Goal: Find specific page/section: Find specific page/section

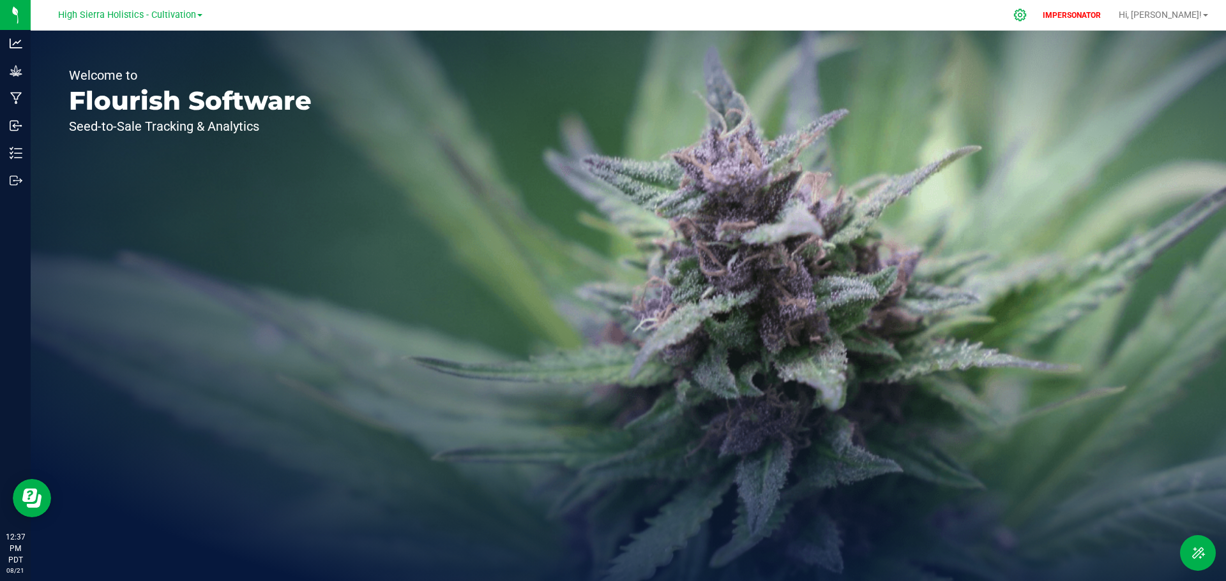
click at [1026, 15] on icon at bounding box center [1020, 15] width 12 height 12
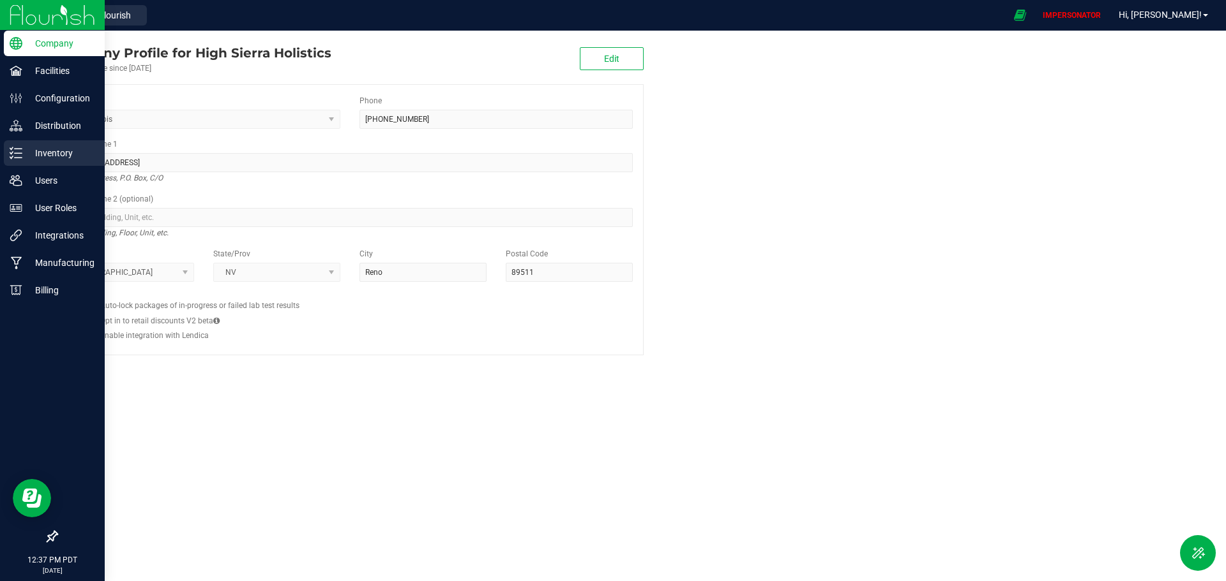
click at [18, 153] on icon at bounding box center [16, 153] width 13 height 13
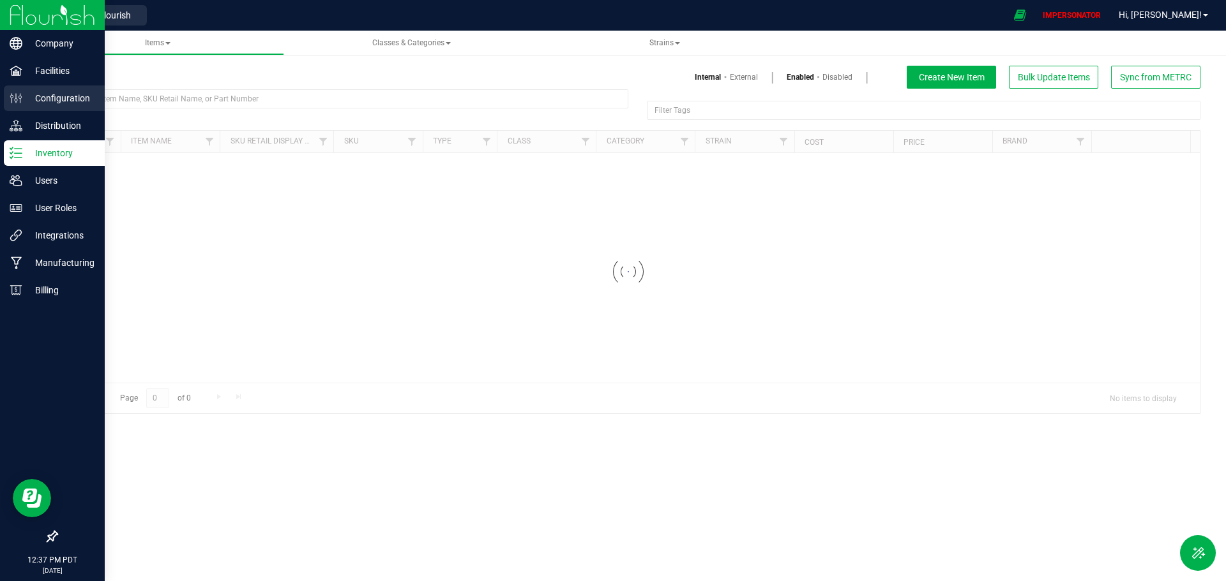
click at [37, 96] on p "Configuration" at bounding box center [60, 98] width 77 height 15
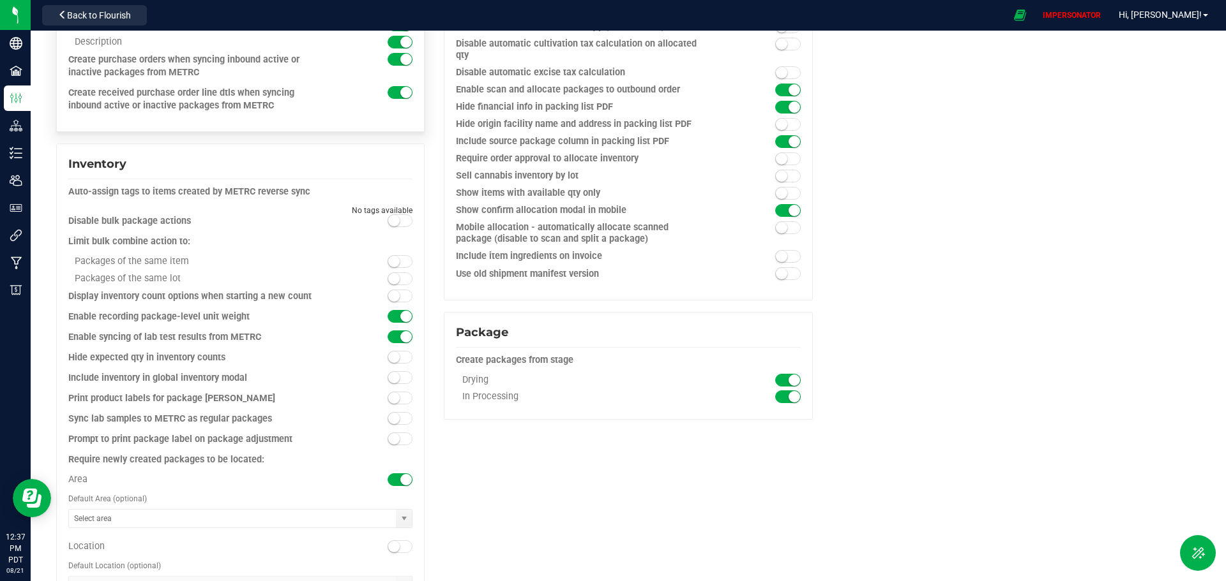
scroll to position [972, 0]
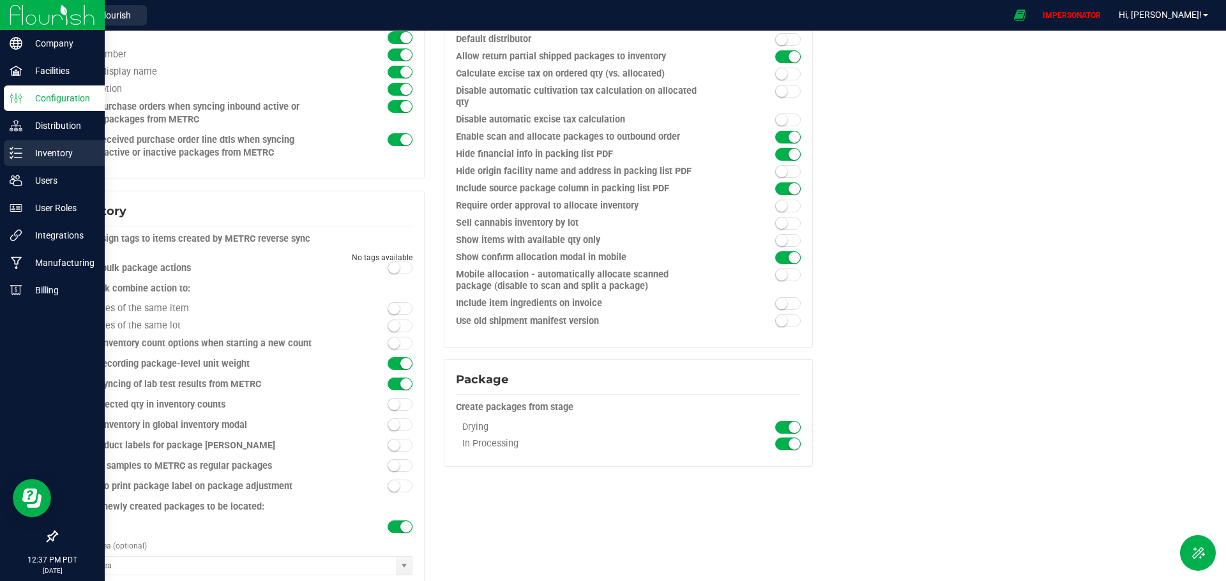
click at [18, 153] on line at bounding box center [18, 153] width 7 height 0
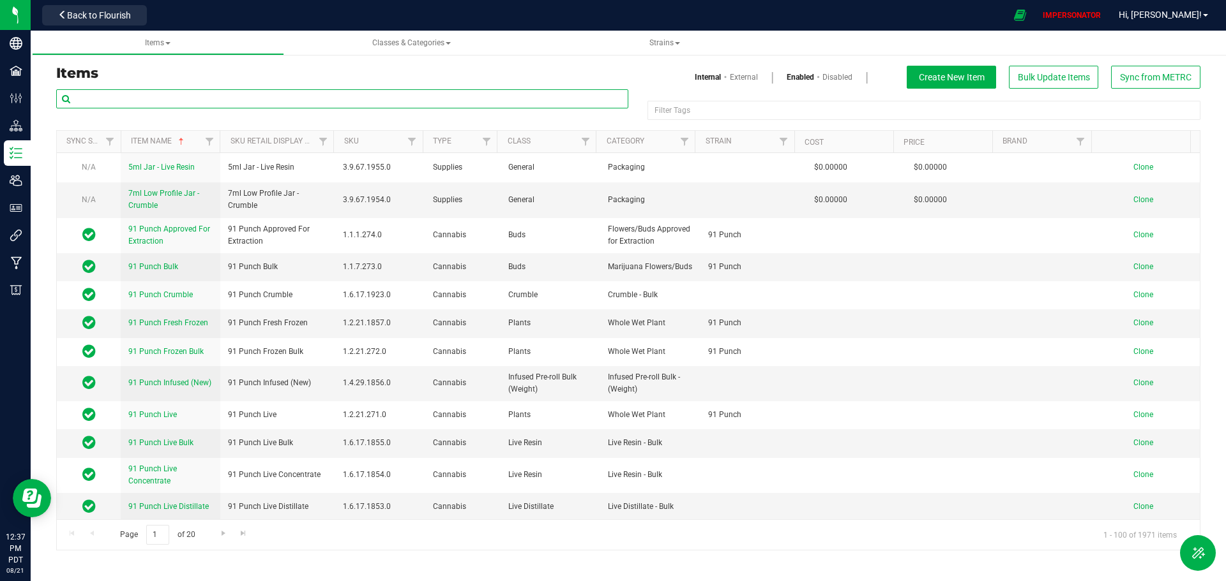
click at [151, 100] on input "text" at bounding box center [342, 98] width 572 height 19
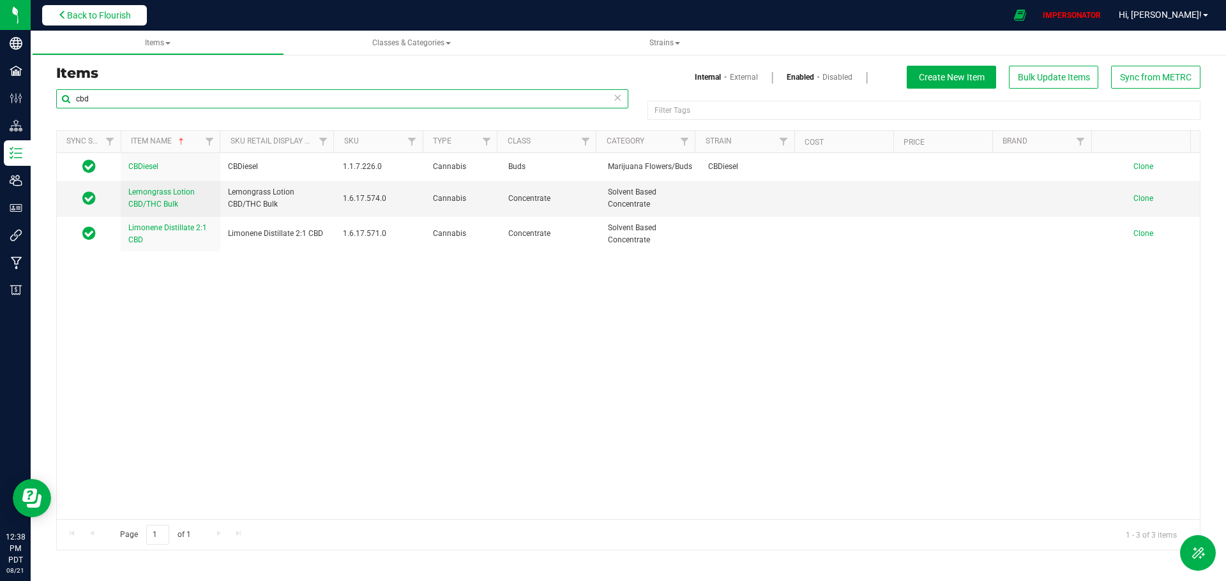
type input "cbd"
click at [121, 20] on span "Back to Flourish" at bounding box center [99, 15] width 64 height 10
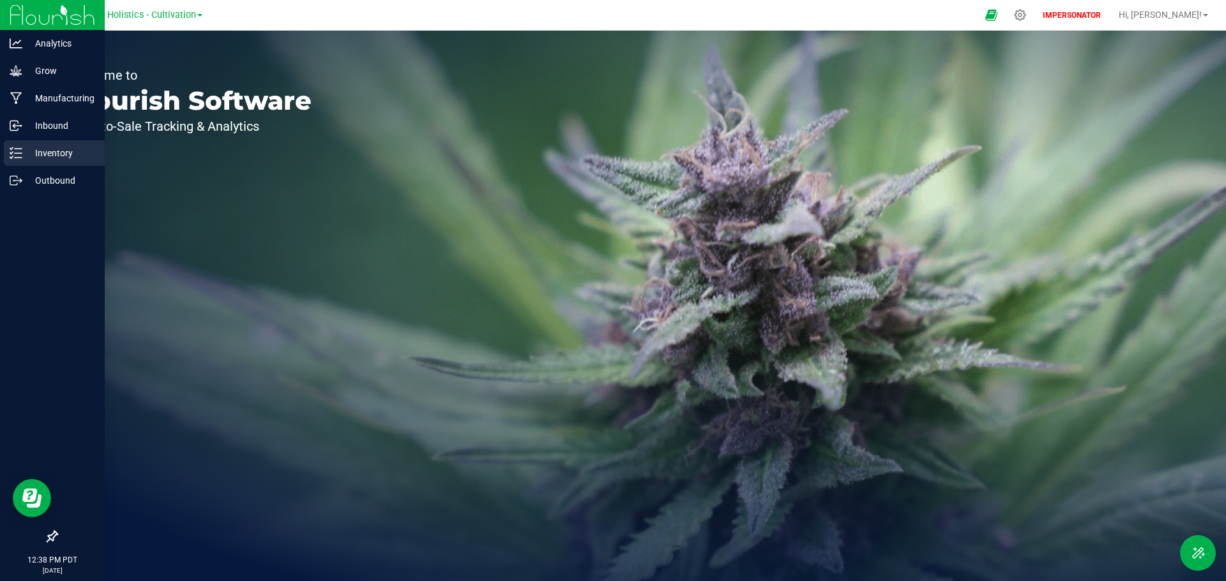
click at [16, 158] on line at bounding box center [18, 158] width 7 height 0
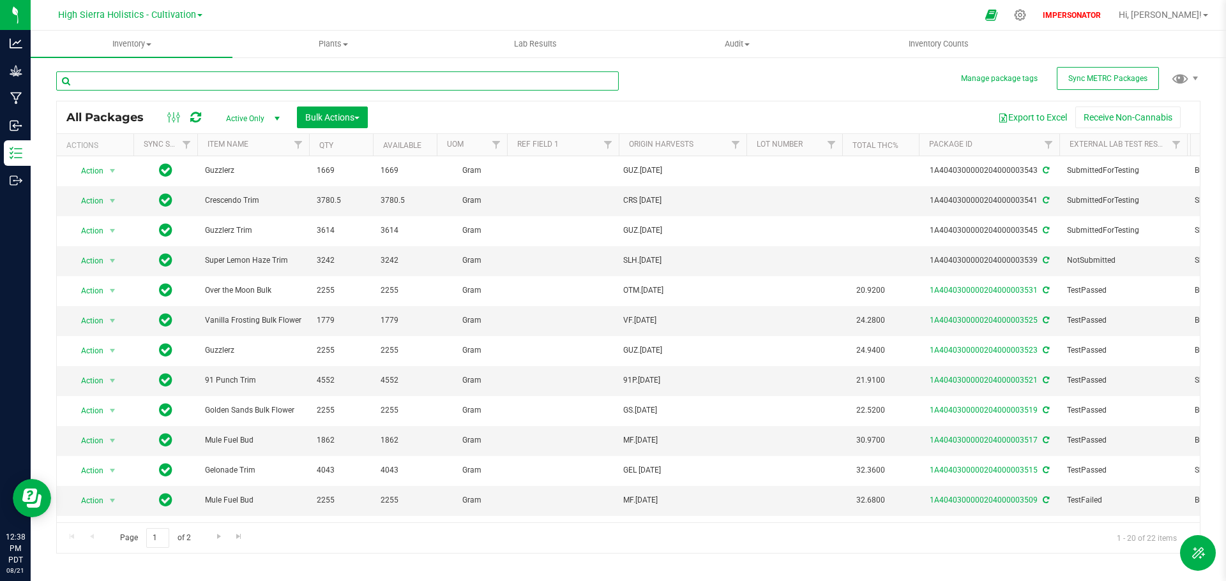
click at [158, 81] on input "text" at bounding box center [337, 80] width 562 height 19
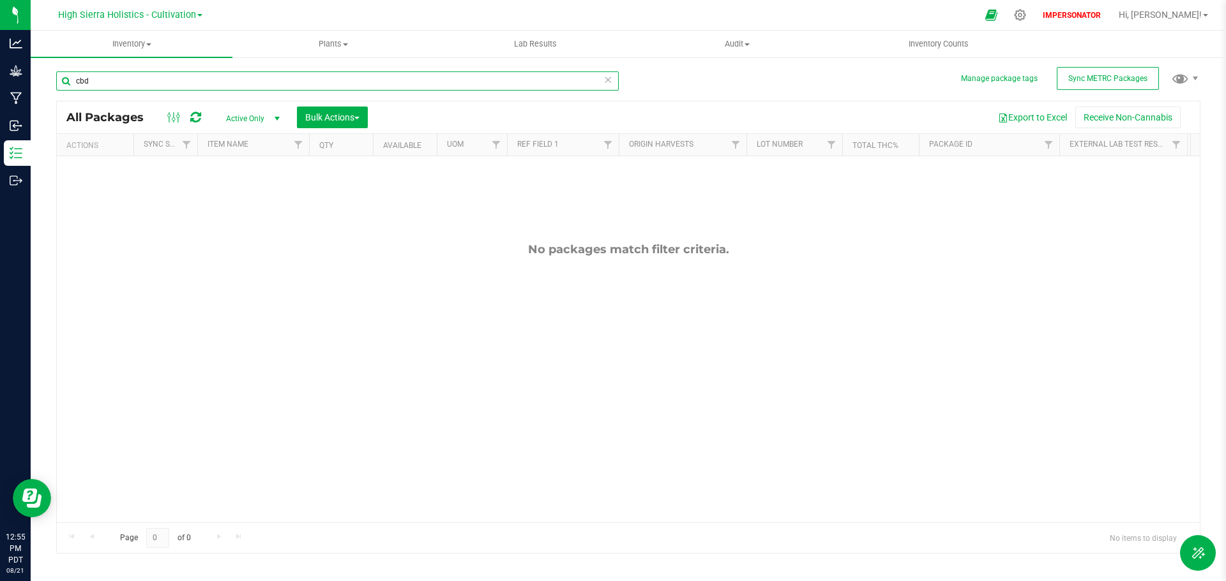
click at [107, 80] on input "cbd" at bounding box center [337, 80] width 562 height 19
drag, startPoint x: 107, startPoint y: 80, endPoint x: 79, endPoint y: 82, distance: 28.2
click at [79, 82] on input "cbd" at bounding box center [337, 80] width 562 height 19
type input "c"
